Goal: Information Seeking & Learning: Learn about a topic

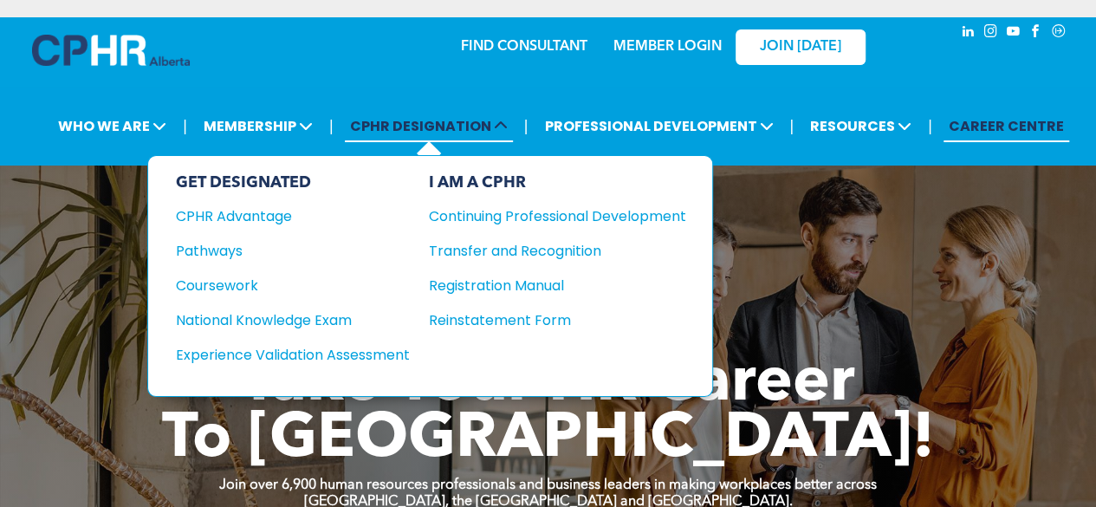
click at [442, 126] on span "CPHR DESIGNATION" at bounding box center [429, 126] width 168 height 32
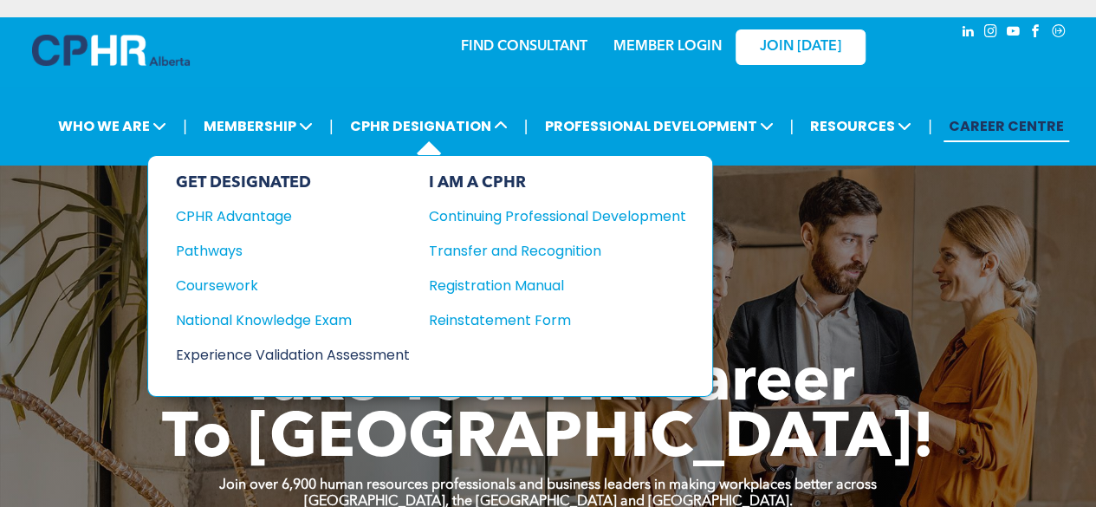
click at [312, 347] on div "Experience Validation Assessment" at bounding box center [281, 355] width 211 height 22
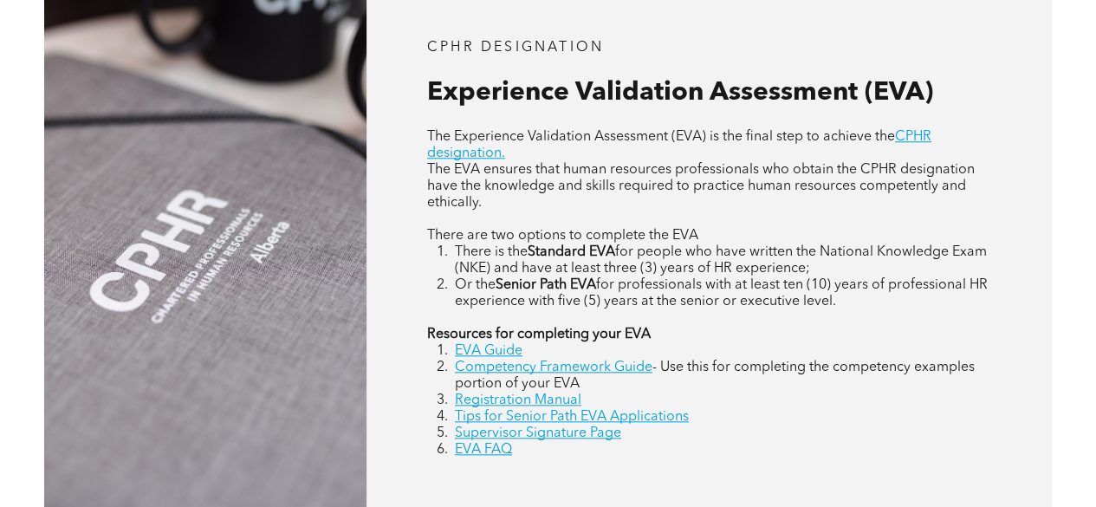
scroll to position [693, 0]
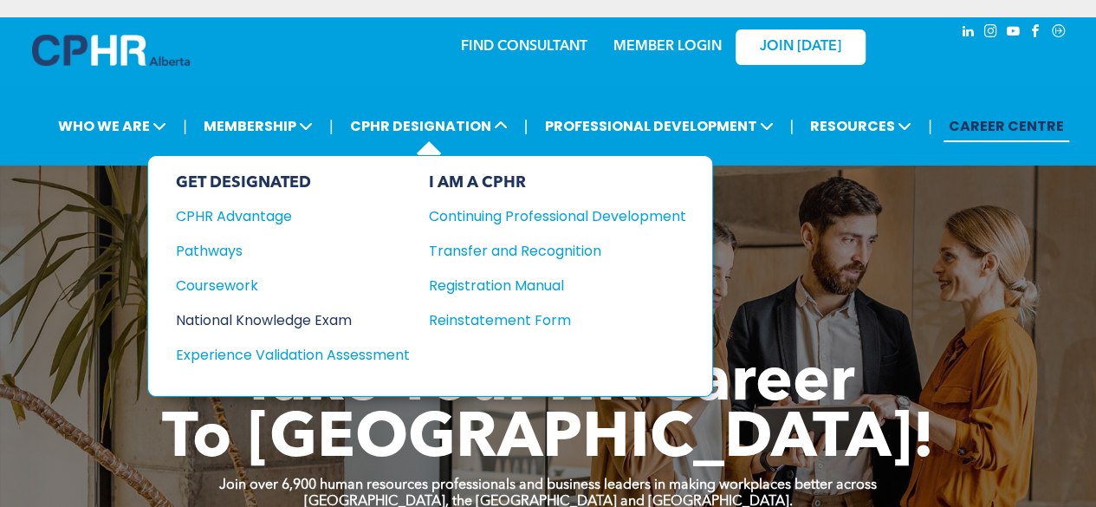
click at [270, 312] on div "National Knowledge Exam" at bounding box center [281, 320] width 211 height 22
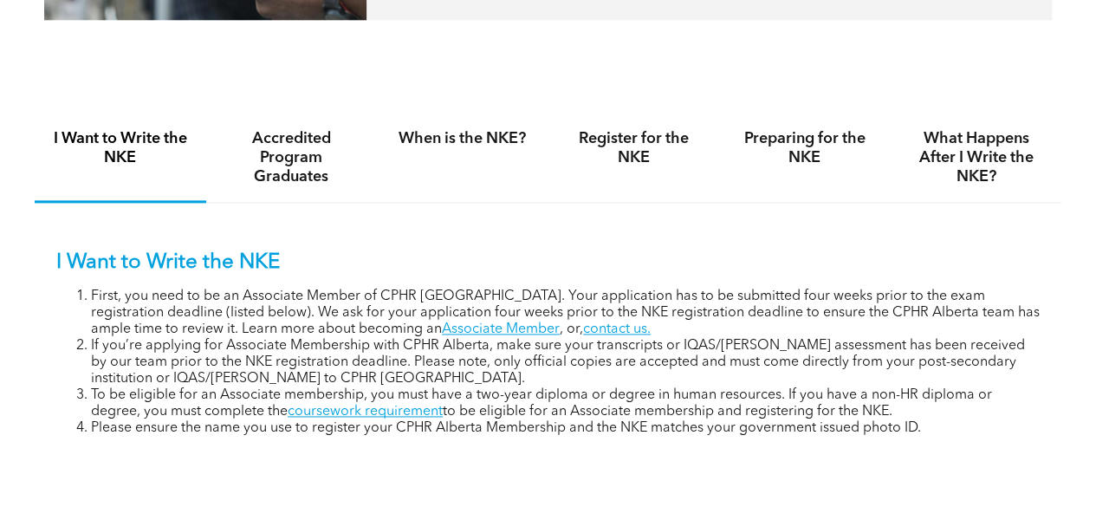
scroll to position [1126, 0]
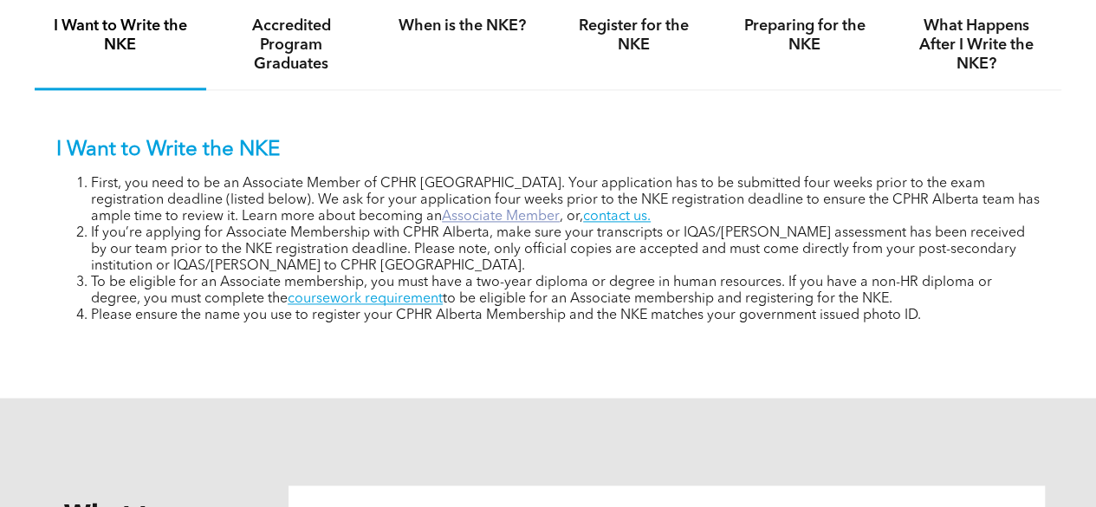
click at [442, 214] on link "Associate Member" at bounding box center [501, 217] width 118 height 14
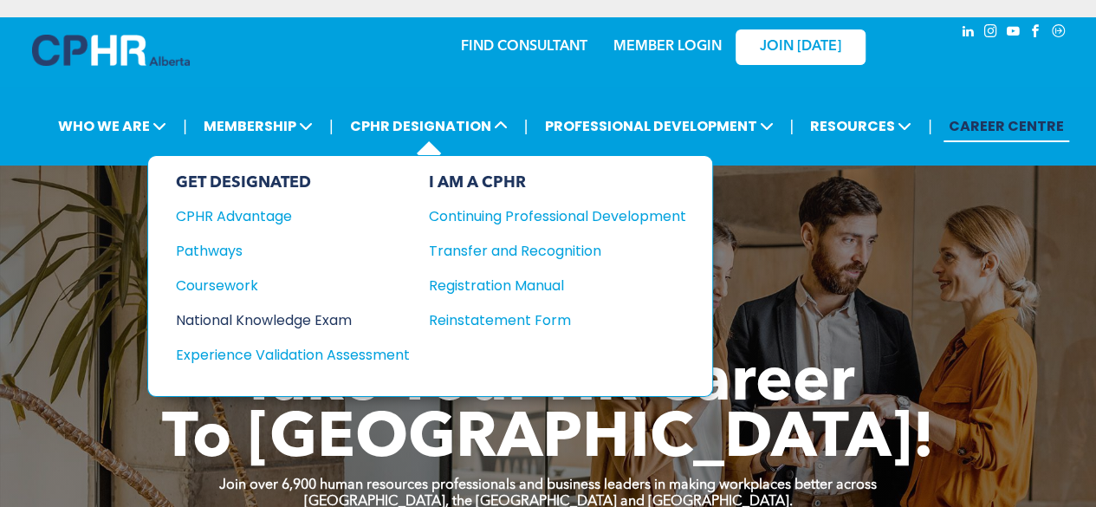
click at [307, 311] on div "National Knowledge Exam" at bounding box center [281, 320] width 211 height 22
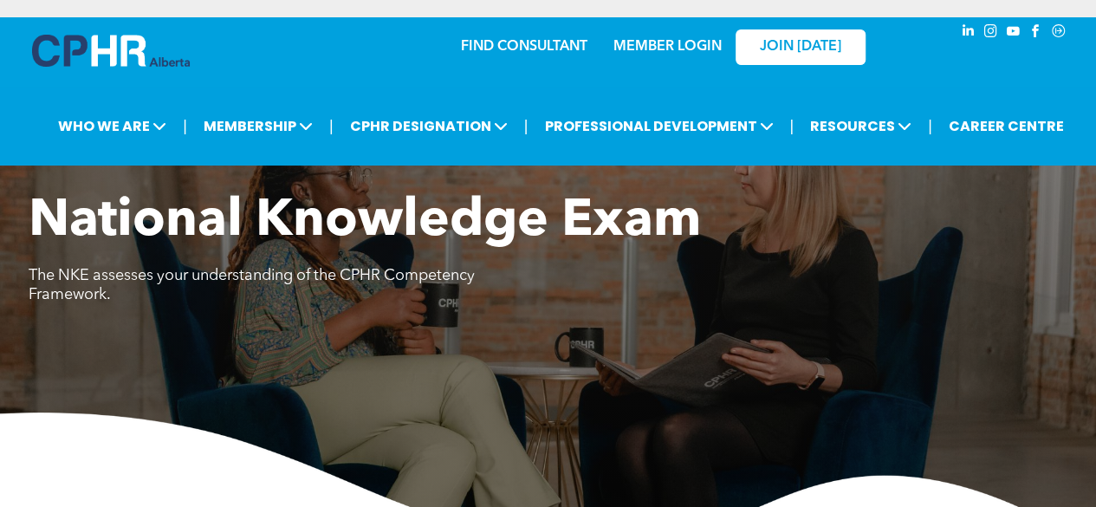
click at [685, 51] on link "MEMBER LOGIN" at bounding box center [667, 47] width 108 height 14
